Goal: Check status

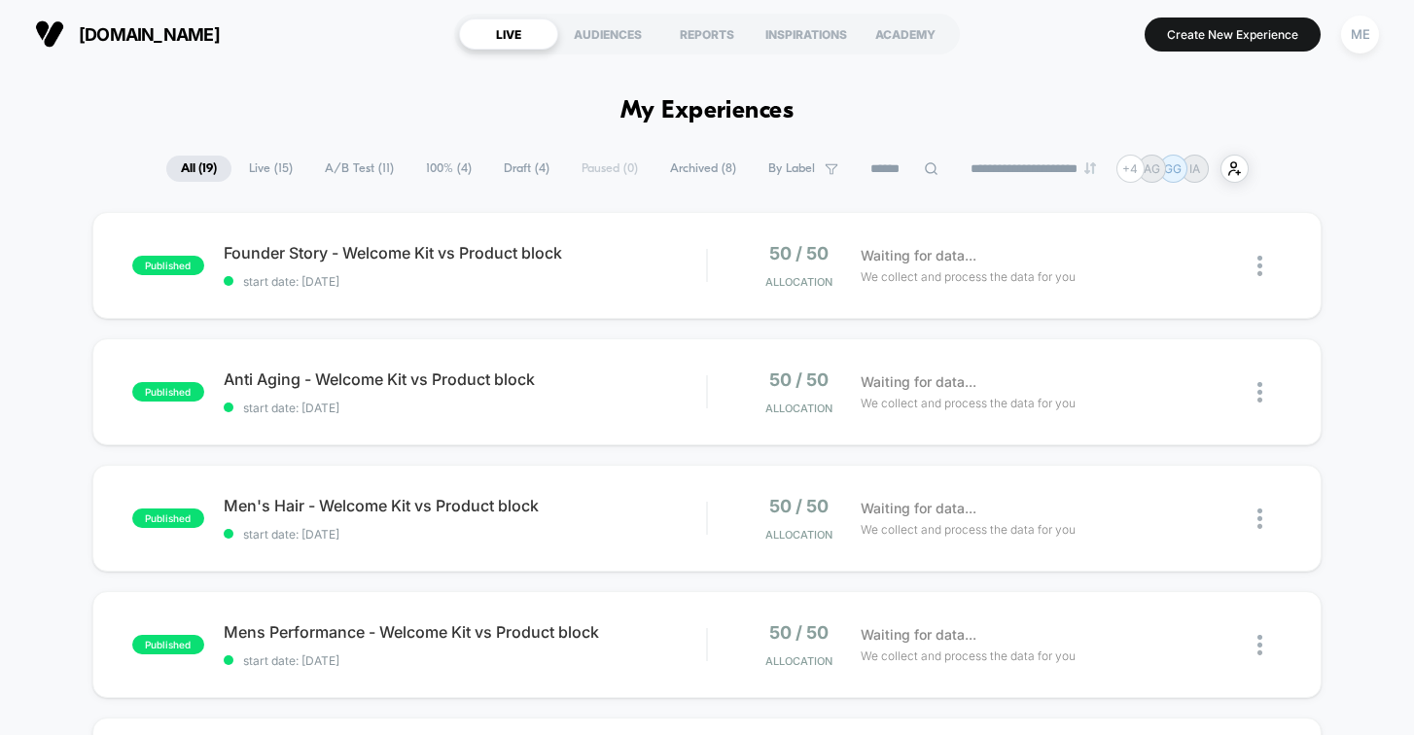
click at [136, 31] on span "[DOMAIN_NAME]" at bounding box center [149, 34] width 141 height 20
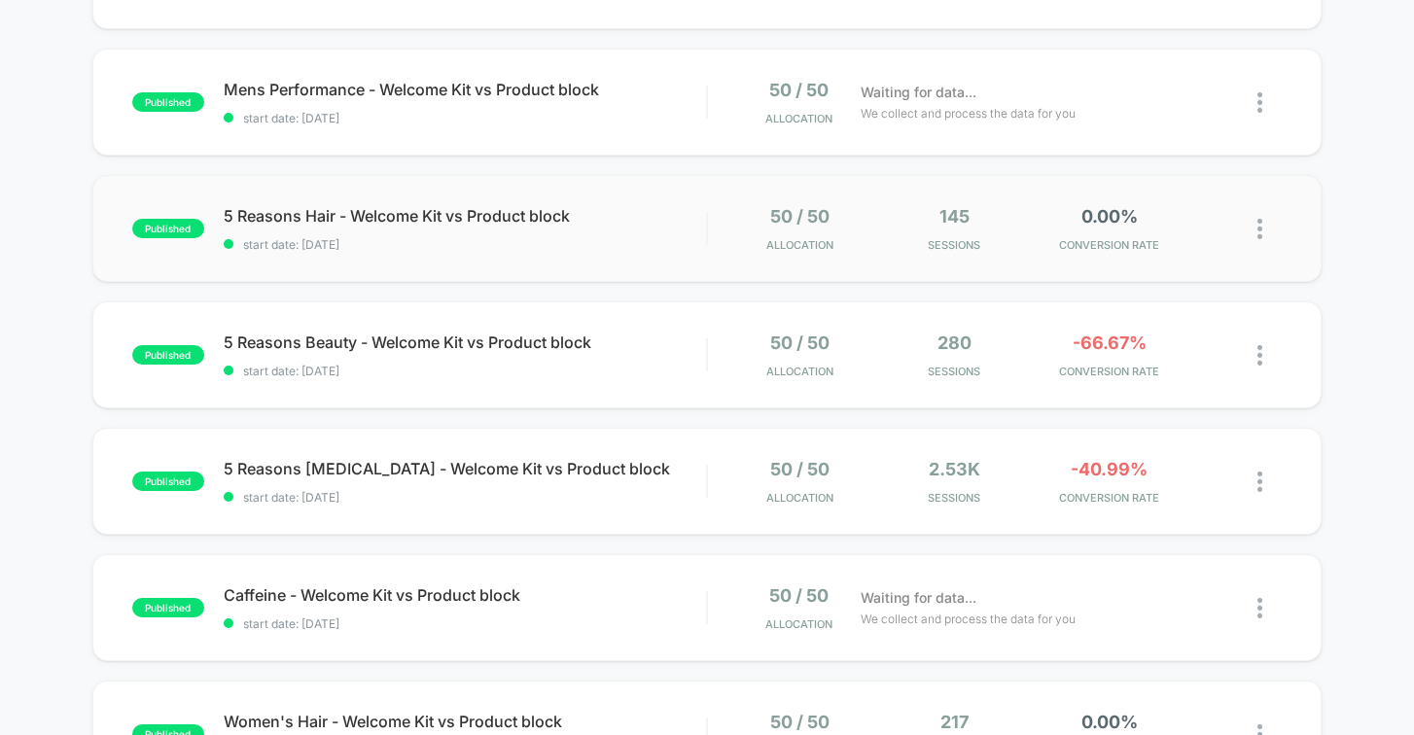
scroll to position [494, 0]
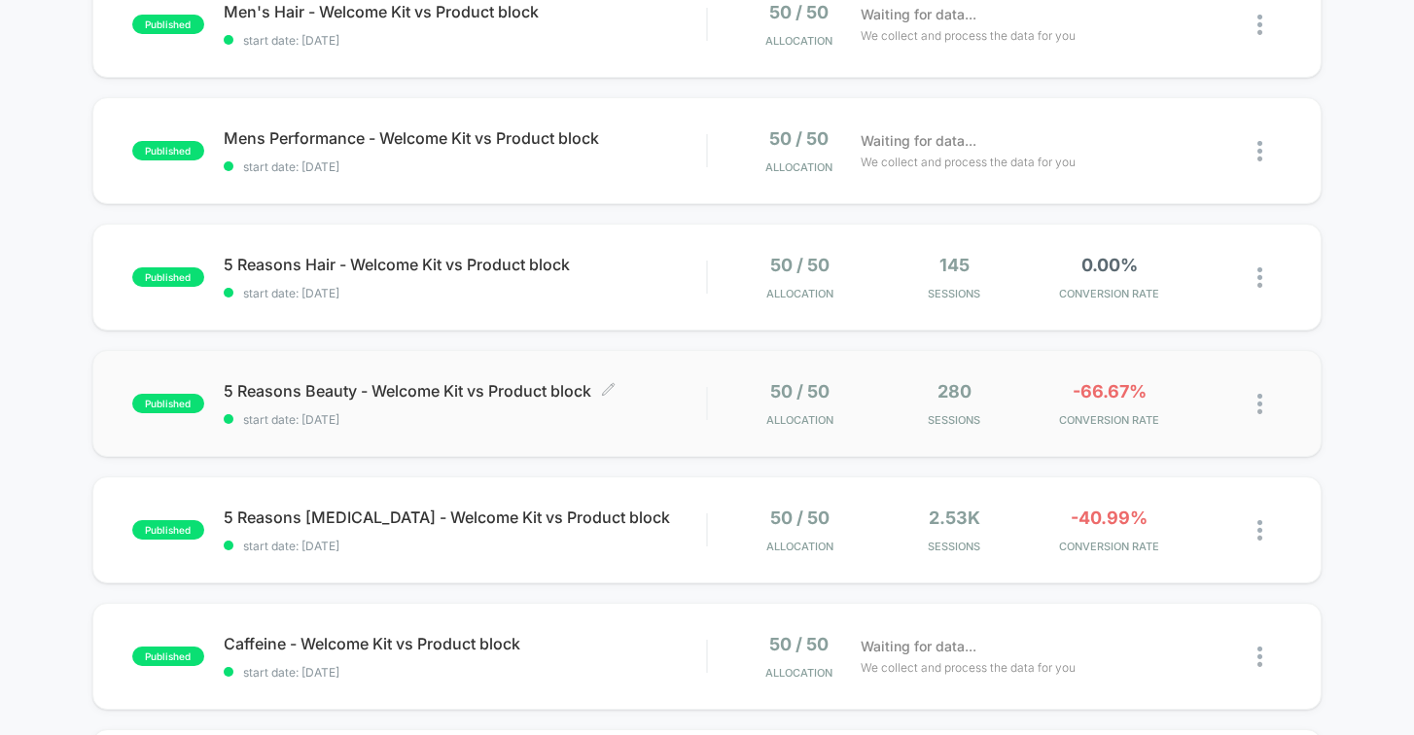
click at [575, 419] on span "start date: [DATE]" at bounding box center [465, 419] width 483 height 15
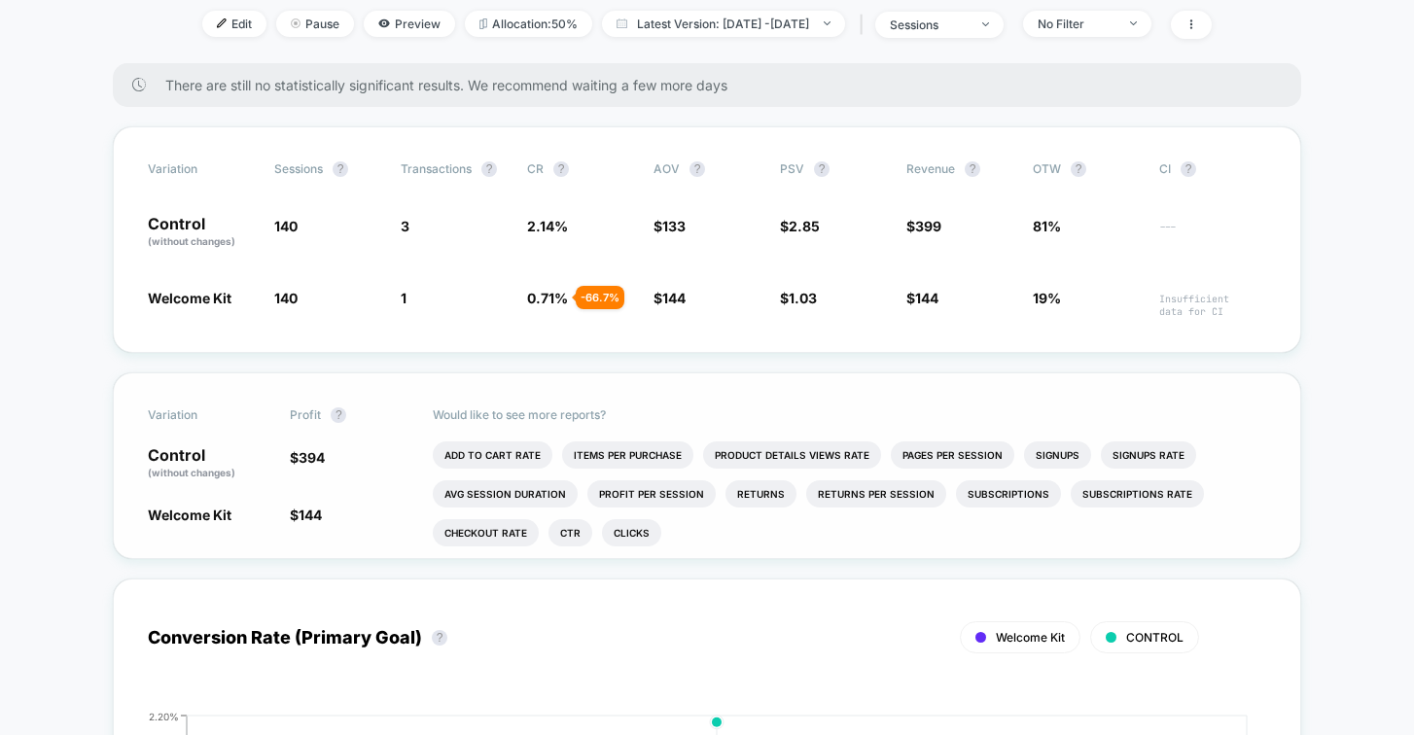
scroll to position [271, 0]
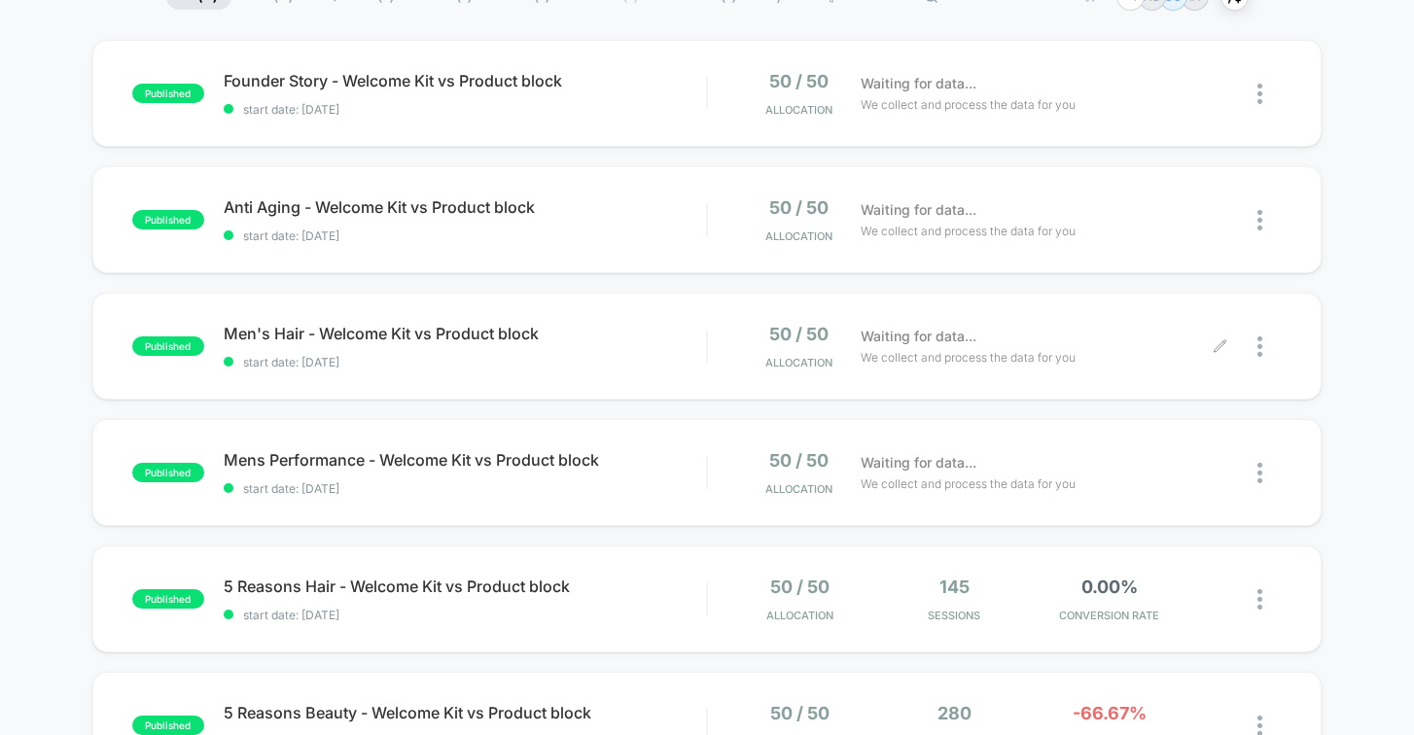
scroll to position [109, 0]
